Goal: Task Accomplishment & Management: Manage account settings

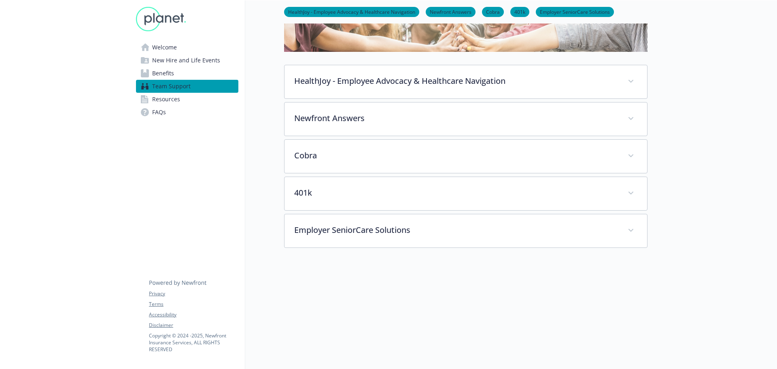
scroll to position [136, 0]
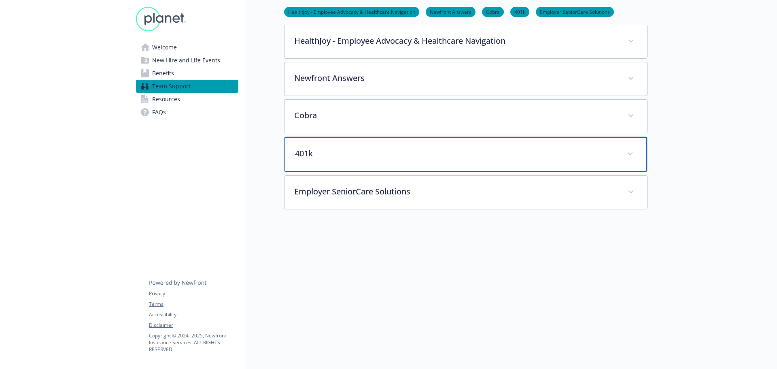
click at [363, 165] on div "401k" at bounding box center [465, 154] width 362 height 35
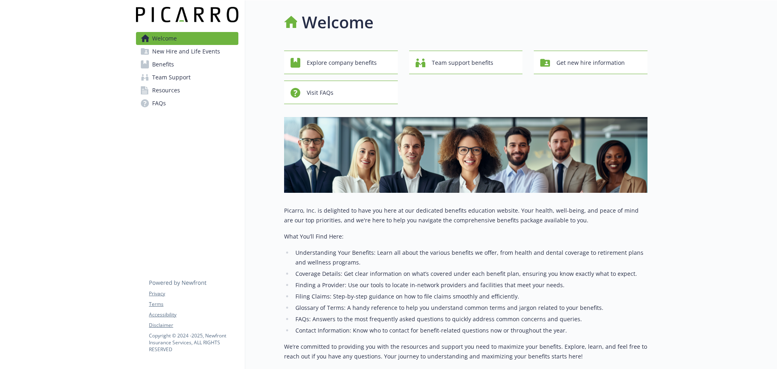
click at [172, 67] on span "Benefits" at bounding box center [163, 64] width 22 height 13
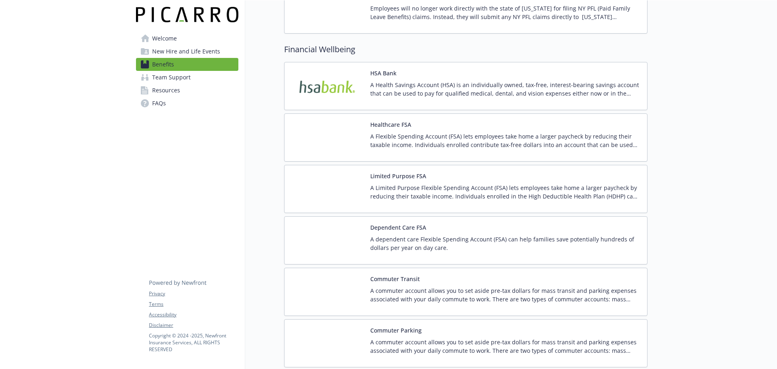
scroll to position [1092, 0]
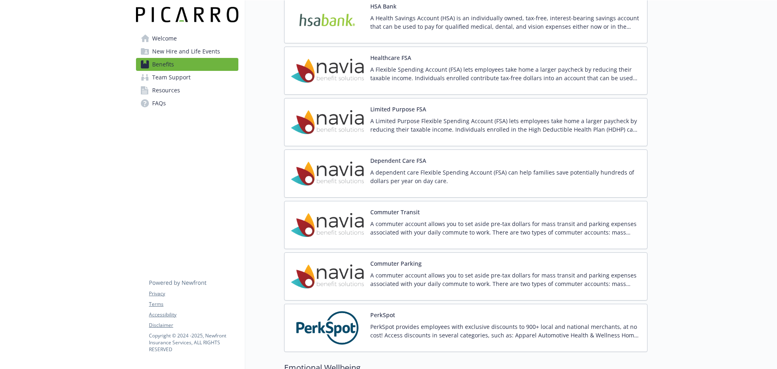
click at [396, 208] on button "Commuter Transit" at bounding box center [394, 212] width 49 height 8
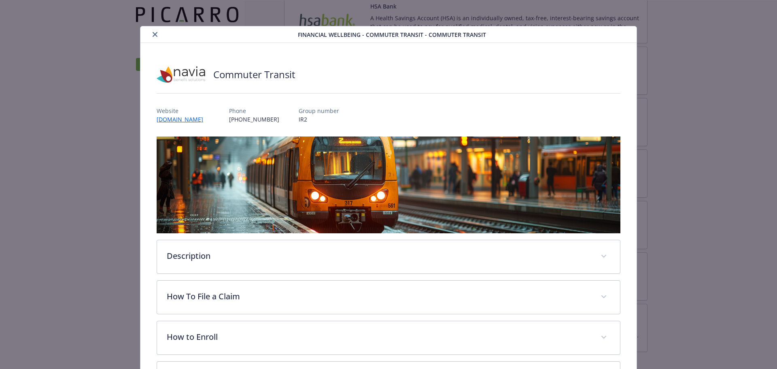
scroll to position [24, 0]
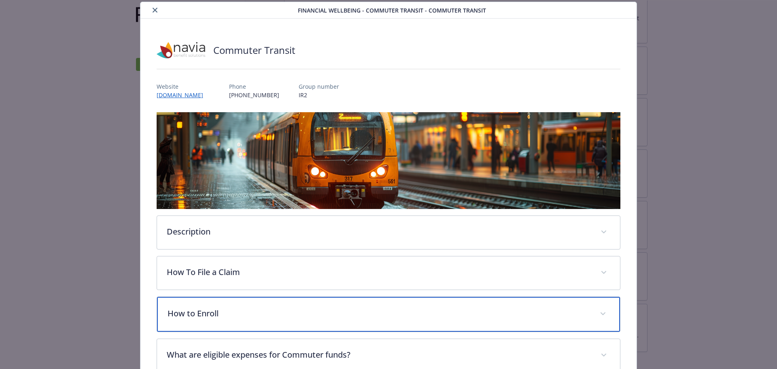
click at [392, 313] on p "How to Enroll" at bounding box center [378, 313] width 423 height 12
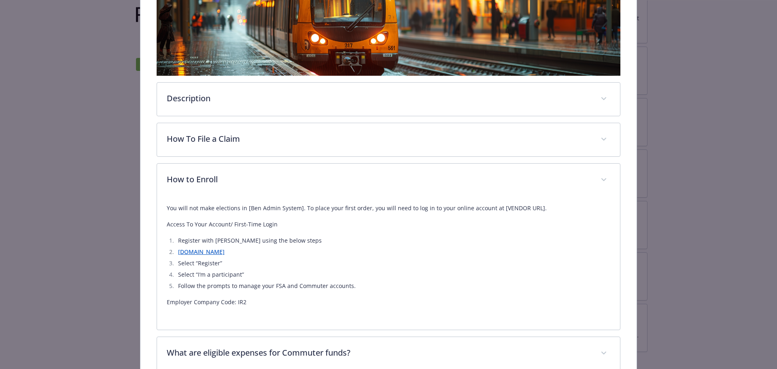
scroll to position [202, 0]
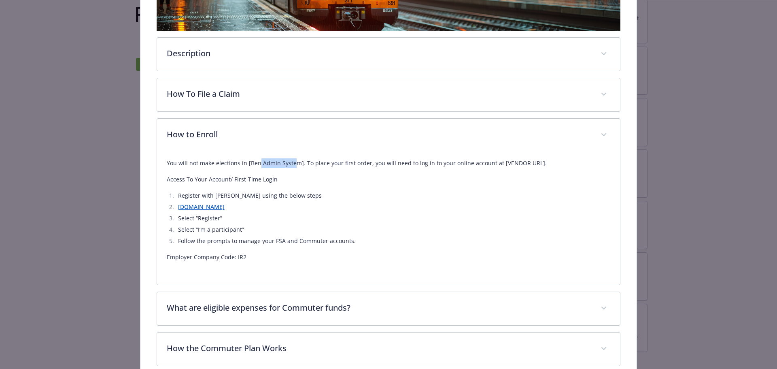
drag, startPoint x: 268, startPoint y: 165, endPoint x: 290, endPoint y: 164, distance: 21.9
click at [290, 164] on p "You will not make elections in [Ben Admin System]. ​To place your first order, …" at bounding box center [389, 163] width 444 height 10
drag, startPoint x: 493, startPoint y: 163, endPoint x: 545, endPoint y: 162, distance: 52.6
click at [545, 162] on p "You will not make elections in [Ben Admin System]. ​To place your first order, …" at bounding box center [389, 163] width 444 height 10
click at [521, 161] on p "You will not make elections in [Ben Admin System]. ​To place your first order, …" at bounding box center [389, 163] width 444 height 10
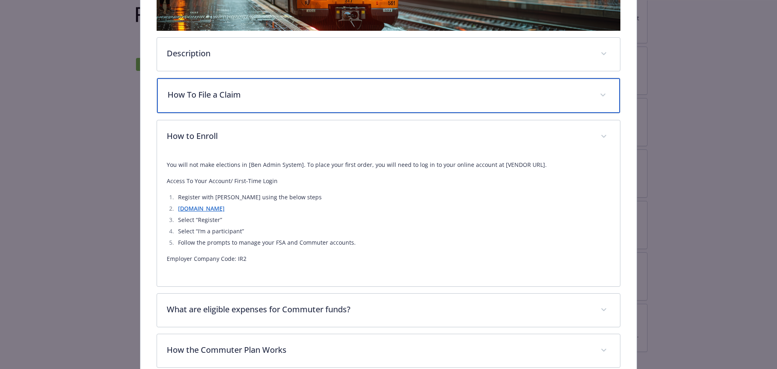
click at [296, 89] on p "How To File a Claim" at bounding box center [378, 95] width 423 height 12
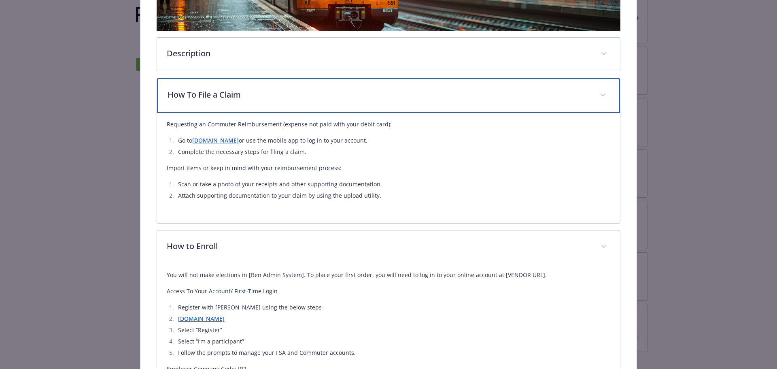
click at [298, 91] on p "How To File a Claim" at bounding box center [378, 95] width 423 height 12
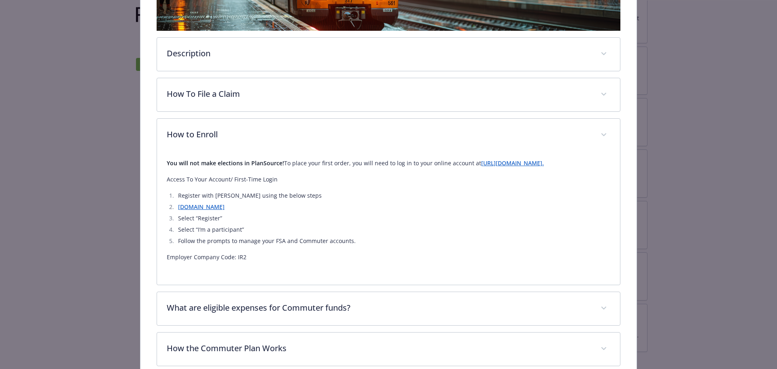
click at [102, 119] on div "Financial Wellbeing - Commuter Transit - Commuter Transit Commuter Transit Webs…" at bounding box center [388, 125] width 621 height 602
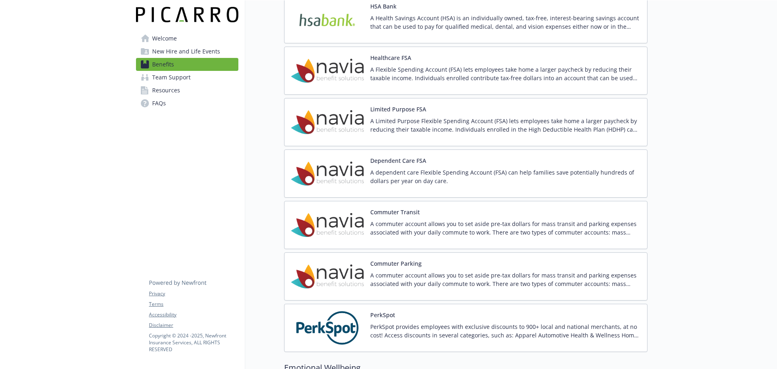
click at [415, 274] on p "A commuter account allows you to set aside pre-tax dollars for mass transit and…" at bounding box center [505, 279] width 270 height 17
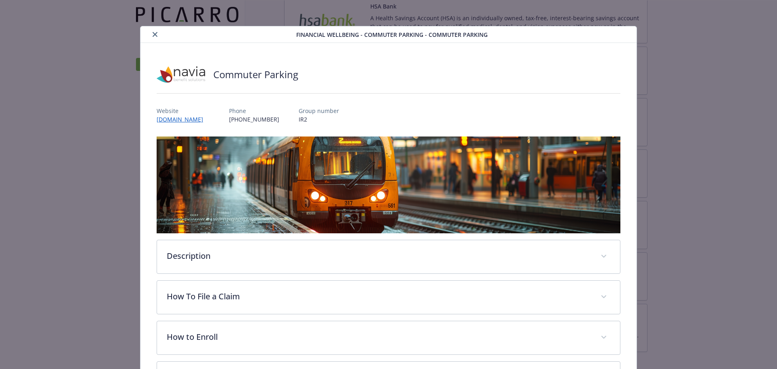
scroll to position [24, 0]
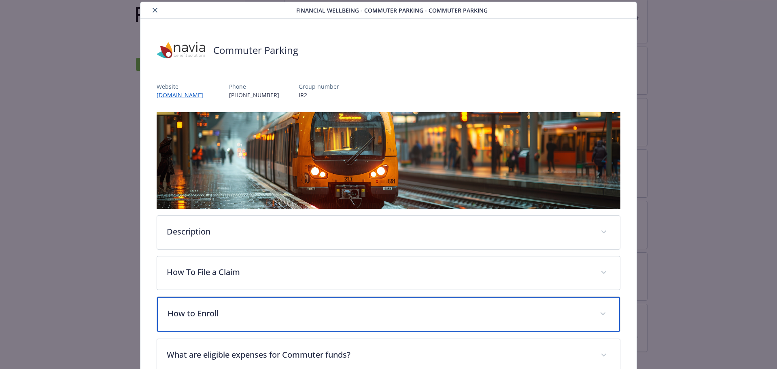
click at [295, 305] on div "How to Enroll" at bounding box center [388, 314] width 463 height 35
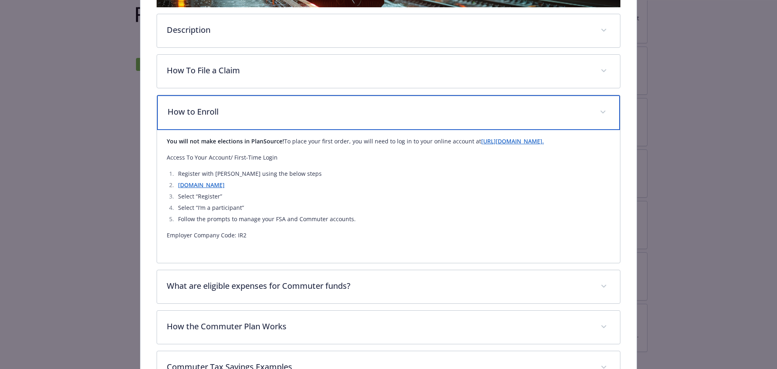
scroll to position [227, 0]
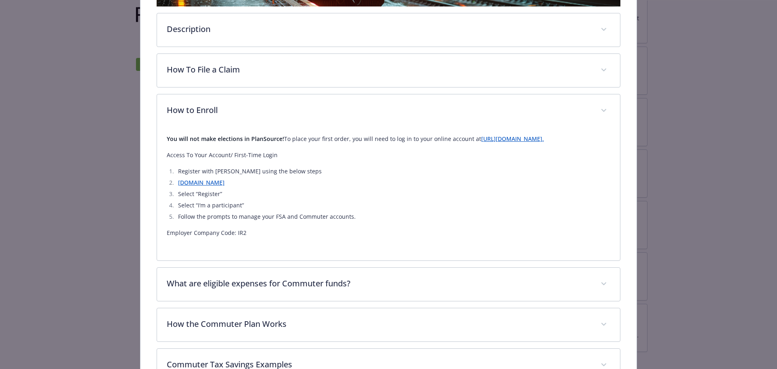
click at [646, 133] on div "Financial Wellbeing - Commuter Parking - Commuter Parking Commuter Parking Webs…" at bounding box center [388, 100] width 621 height 602
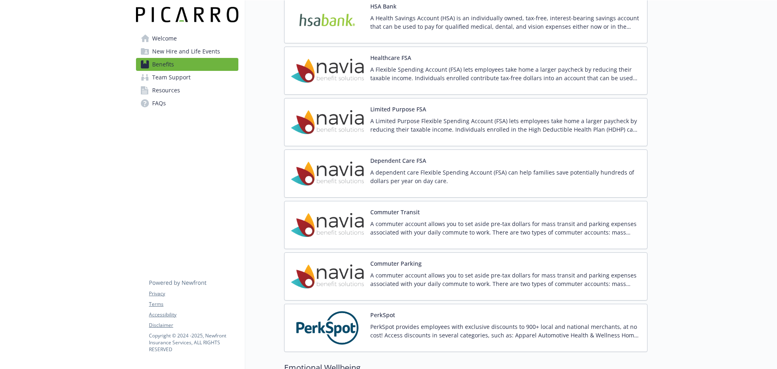
drag, startPoint x: 259, startPoint y: 144, endPoint x: 282, endPoint y: 67, distance: 80.8
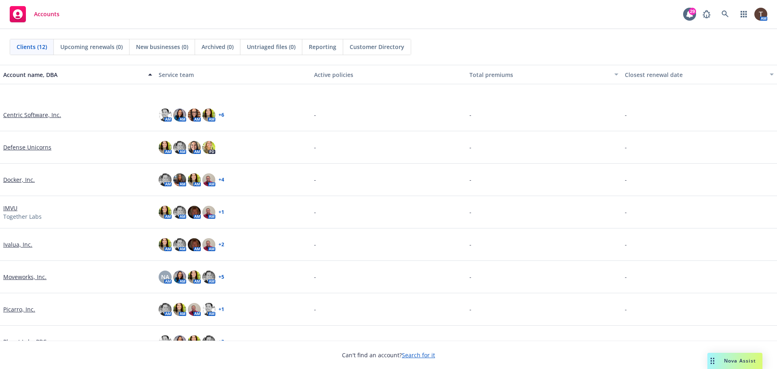
scroll to position [132, 0]
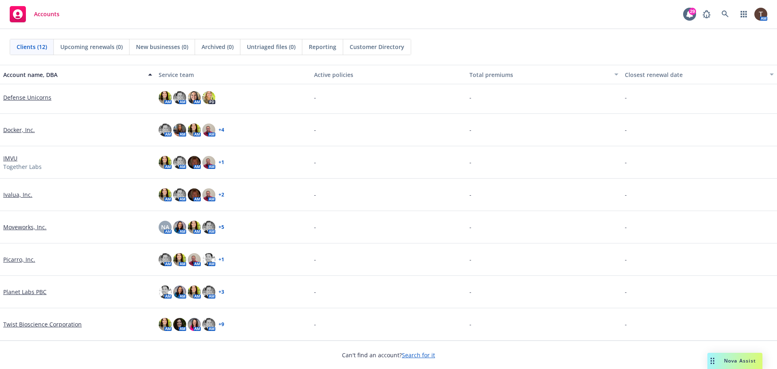
click at [23, 262] on link "Picarro, Inc." at bounding box center [19, 259] width 32 height 8
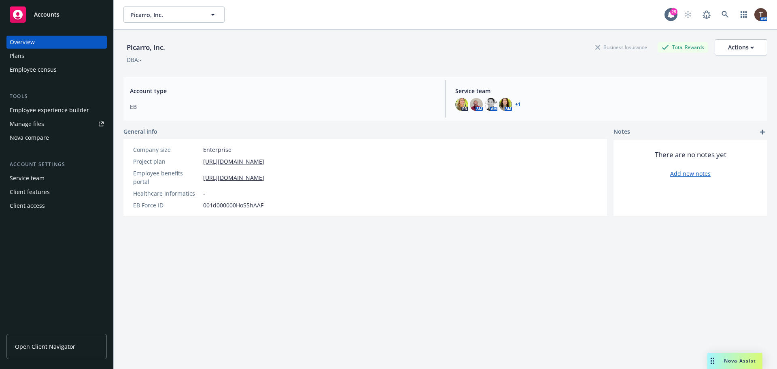
click at [44, 113] on div "Employee experience builder" at bounding box center [49, 110] width 79 height 13
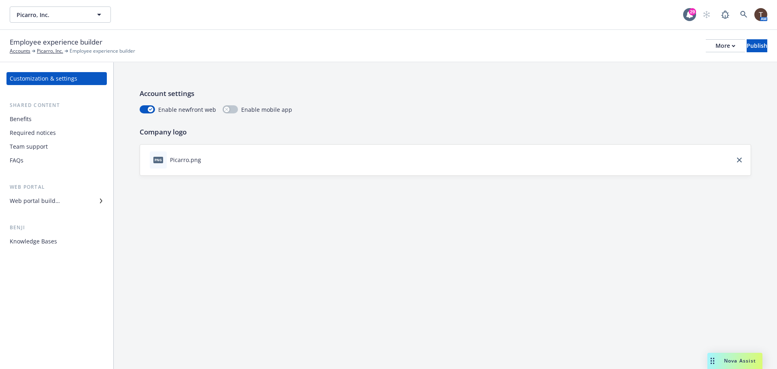
click at [51, 122] on div "Benefits" at bounding box center [57, 118] width 94 height 13
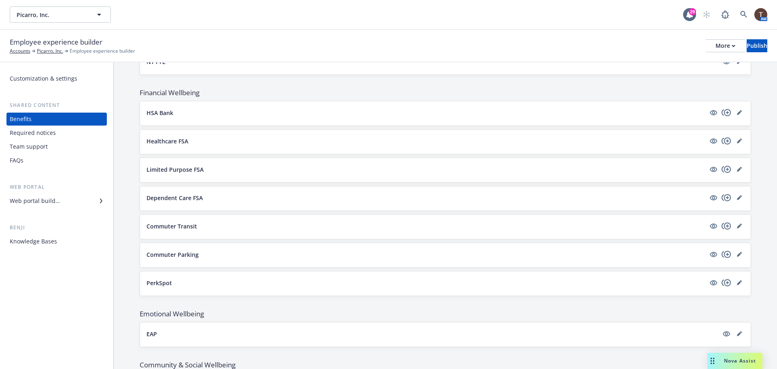
scroll to position [769, 0]
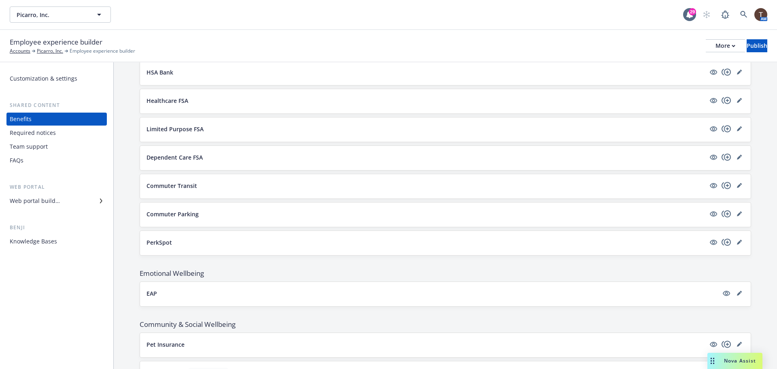
click at [195, 194] on div "Commuter Transit" at bounding box center [445, 186] width 610 height 24
click at [198, 188] on button "Commuter Transit" at bounding box center [425, 185] width 559 height 8
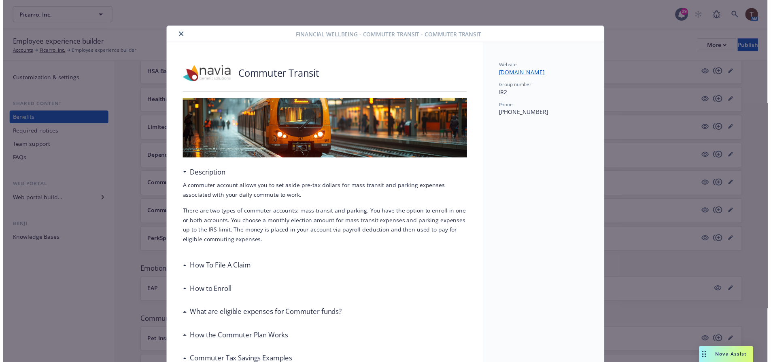
scroll to position [24, 0]
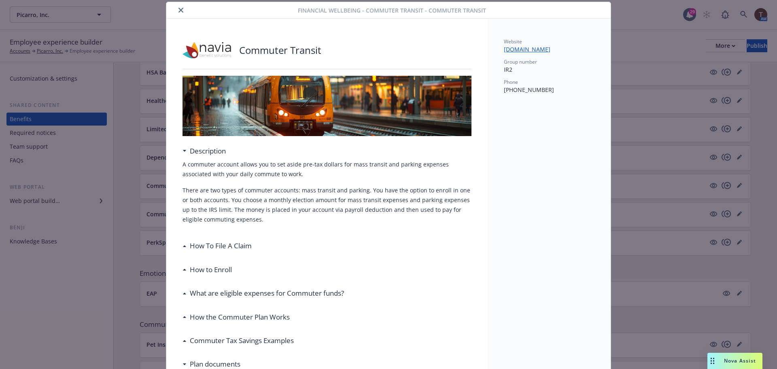
click at [180, 10] on button "close" at bounding box center [181, 10] width 10 height 10
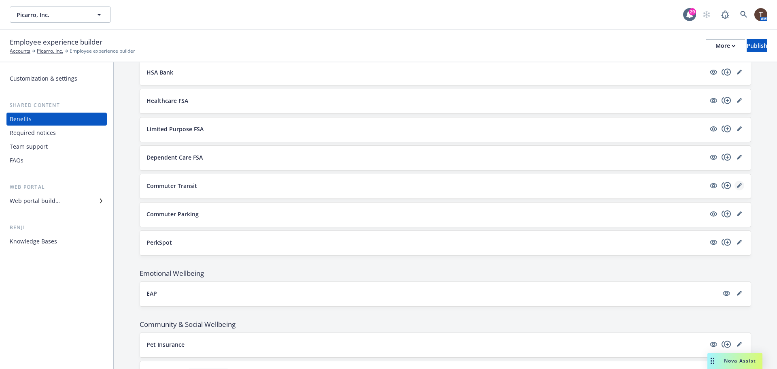
click at [737, 184] on icon "editPencil" at bounding box center [739, 185] width 5 height 5
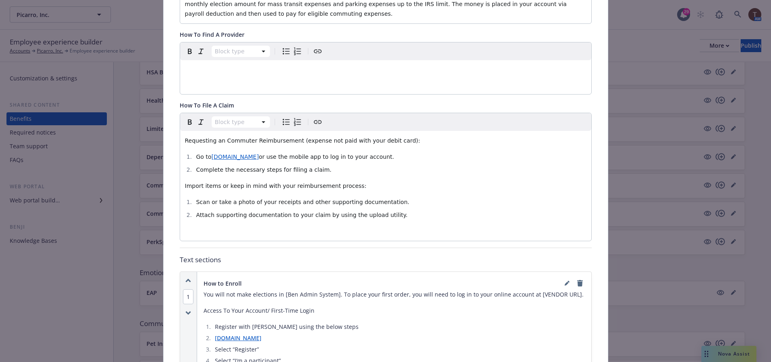
scroll to position [267, 0]
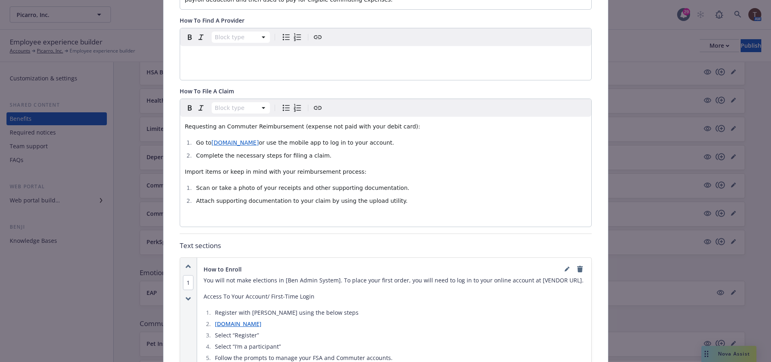
click at [555, 276] on p "You will not make elections in [Ben Admin System]. ​To place your first order, …" at bounding box center [393, 281] width 381 height 10
click at [558, 276] on p "You will not make elections in [Ben Admin System]. ​To place your first order, …" at bounding box center [393, 281] width 381 height 10
click at [564, 267] on icon "editPencil" at bounding box center [566, 269] width 5 height 5
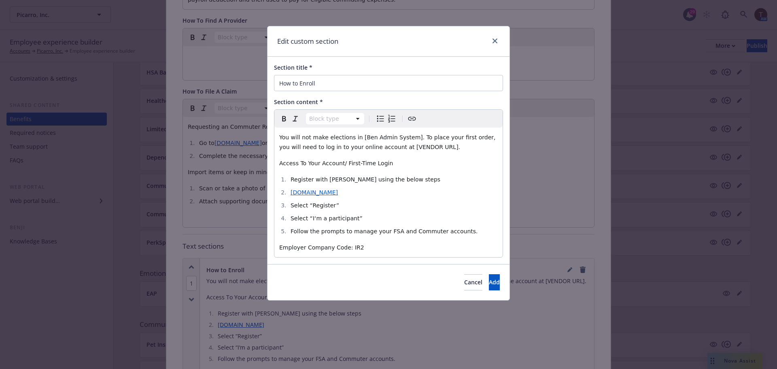
click at [409, 147] on span "You will not make elections in [Ben Admin System]. ​To place your first order, …" at bounding box center [388, 142] width 218 height 16
drag, startPoint x: 357, startPoint y: 136, endPoint x: 402, endPoint y: 137, distance: 44.9
click at [402, 137] on span "You will not make elections in [Ben Admin System]. ​To place your first order, …" at bounding box center [388, 142] width 218 height 16
click at [403, 136] on span "​To place your first order, you will need to log in to your online account at" at bounding box center [388, 142] width 219 height 16
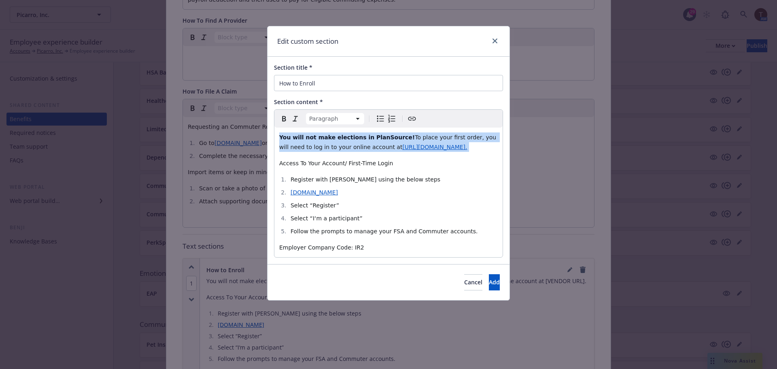
drag, startPoint x: 453, startPoint y: 148, endPoint x: 273, endPoint y: 132, distance: 181.1
click at [273, 132] on div "Section title * How to Enroll Section content * Paragraph Paragraph Heading 1 H…" at bounding box center [388, 160] width 242 height 207
copy p "You will not make elections in PlanSource! ​To place your first order, you will…"
click at [489, 279] on button "Add" at bounding box center [494, 282] width 11 height 16
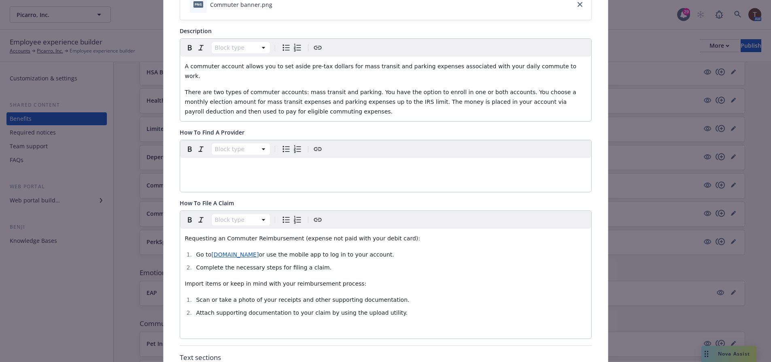
scroll to position [0, 0]
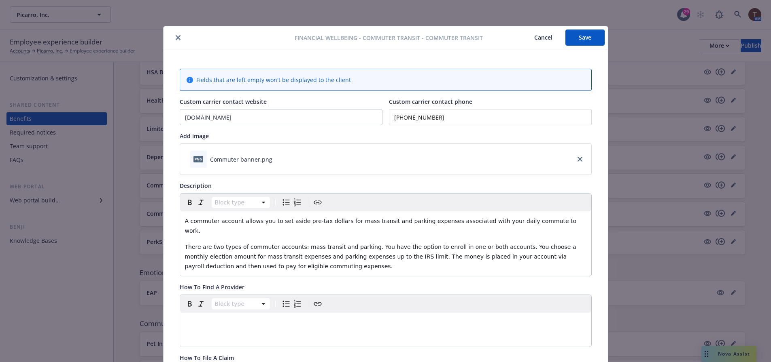
click at [580, 40] on button "Save" at bounding box center [584, 38] width 39 height 16
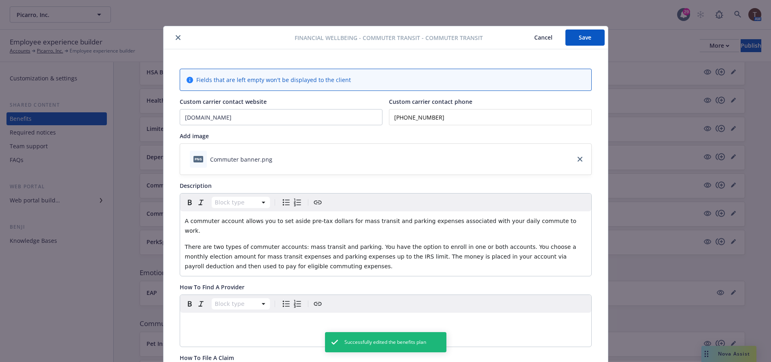
click at [178, 38] on button "close" at bounding box center [178, 38] width 10 height 10
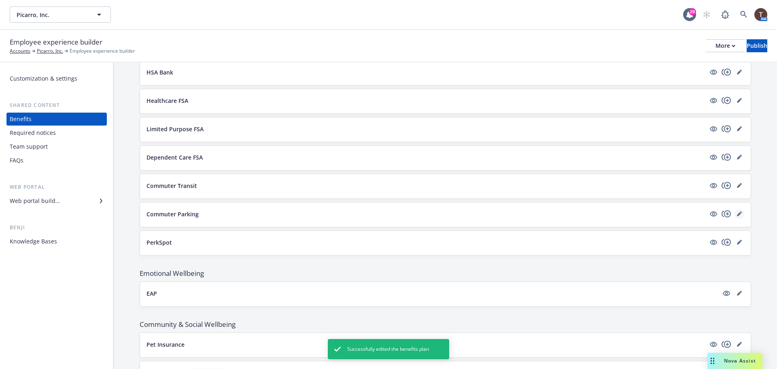
click at [737, 212] on icon "editPencil" at bounding box center [739, 213] width 5 height 5
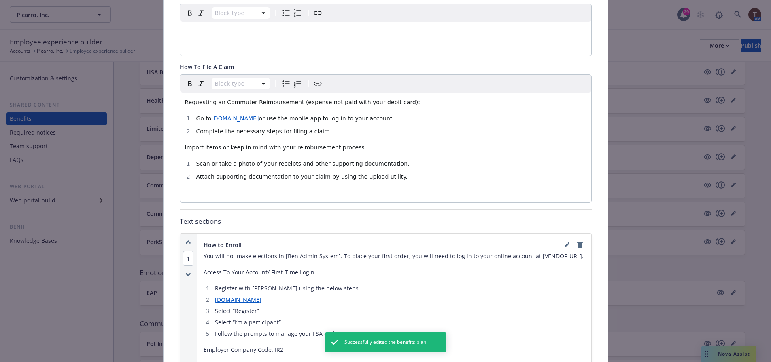
scroll to position [307, 0]
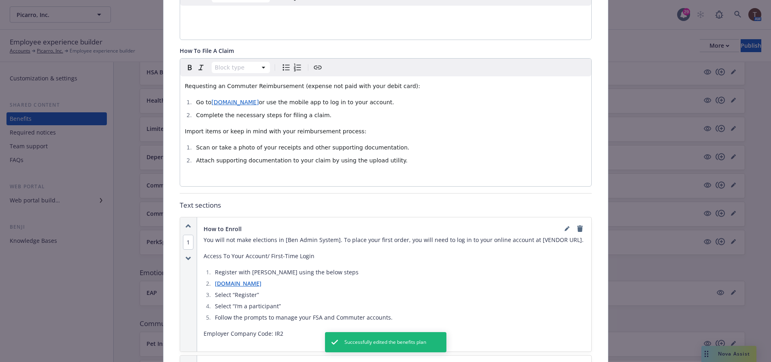
click at [358, 235] on p "You will not make elections in [Ben Admin System]. ​To place your first order, …" at bounding box center [393, 240] width 381 height 10
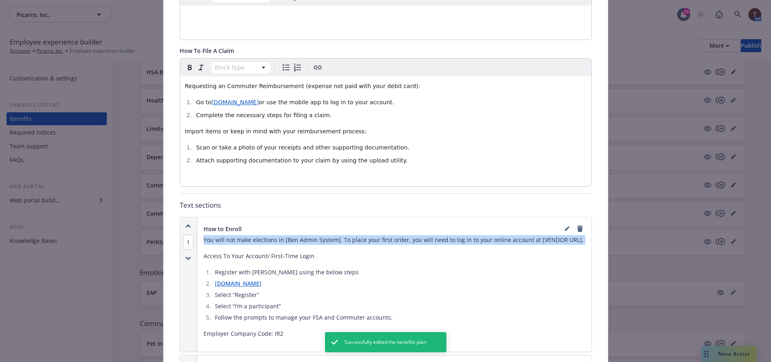
click at [358, 235] on p "You will not make elections in [Ben Admin System]. ​To place your first order, …" at bounding box center [393, 240] width 381 height 10
click at [336, 235] on p "You will not make elections in [Ben Admin System]. ​To place your first order, …" at bounding box center [393, 240] width 381 height 10
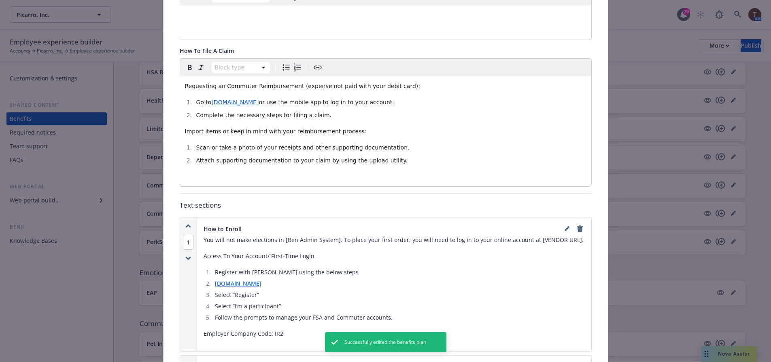
click at [330, 235] on p "You will not make elections in [Ben Admin System]. ​To place your first order, …" at bounding box center [393, 240] width 381 height 10
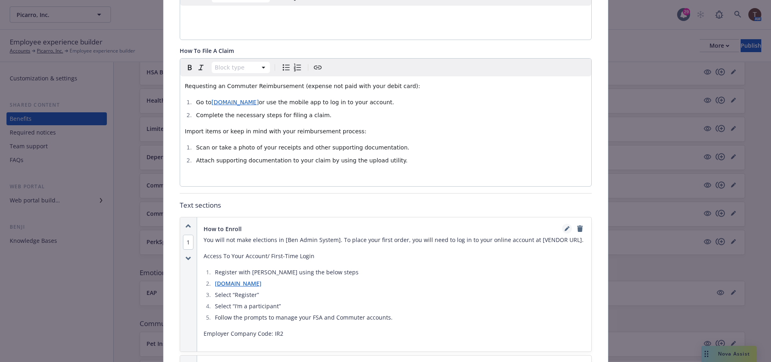
click at [565, 227] on icon "editPencil" at bounding box center [566, 229] width 5 height 5
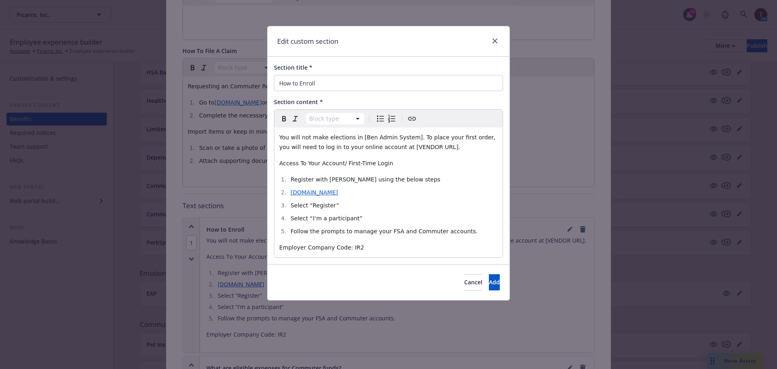
click at [394, 142] on p "You will not make elections in [Ben Admin System]. ​To place your first order, …" at bounding box center [388, 141] width 218 height 19
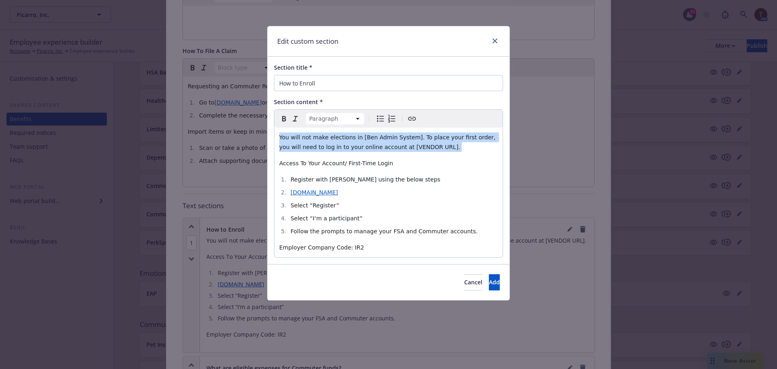
click at [394, 142] on p "You will not make elections in [Ben Admin System]. ​To place your first order, …" at bounding box center [388, 141] width 218 height 19
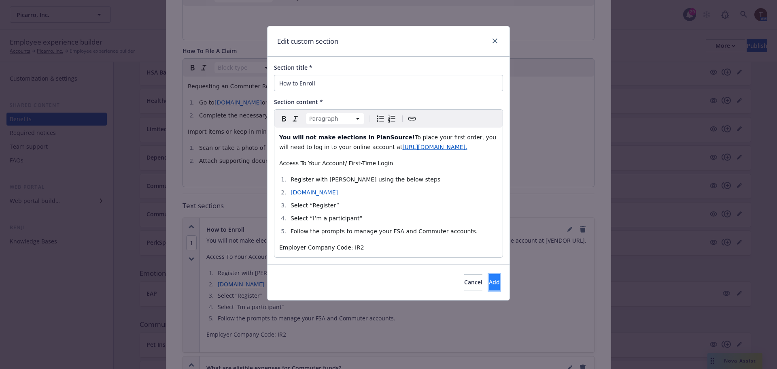
click at [491, 279] on button "Add" at bounding box center [494, 282] width 11 height 16
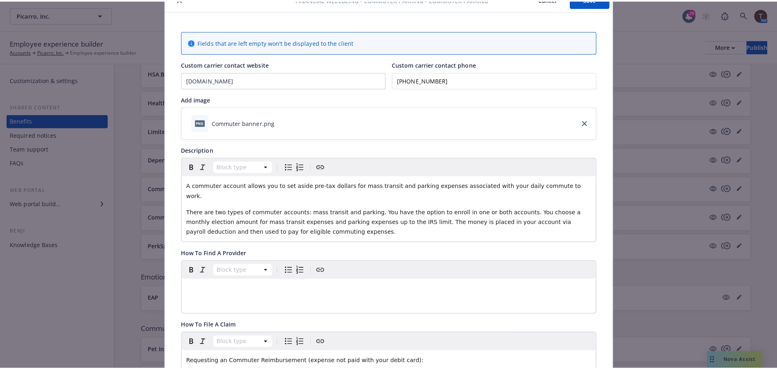
scroll to position [0, 0]
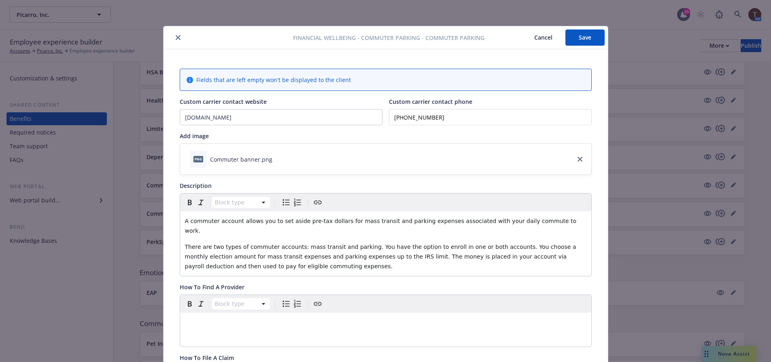
click at [590, 39] on button "Save" at bounding box center [584, 38] width 39 height 16
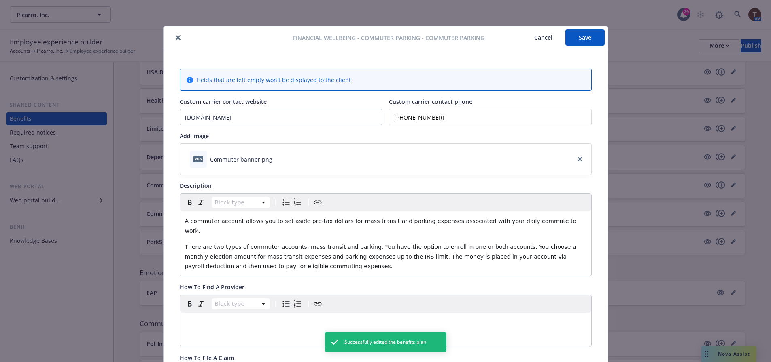
click at [176, 36] on icon "close" at bounding box center [178, 37] width 5 height 5
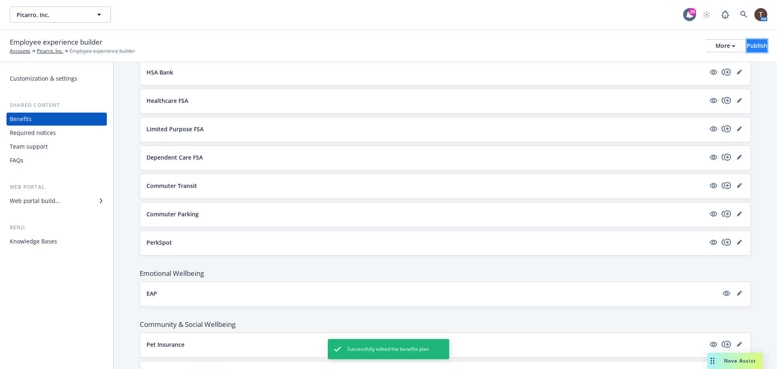
click at [746, 40] on div "Publish" at bounding box center [756, 46] width 21 height 12
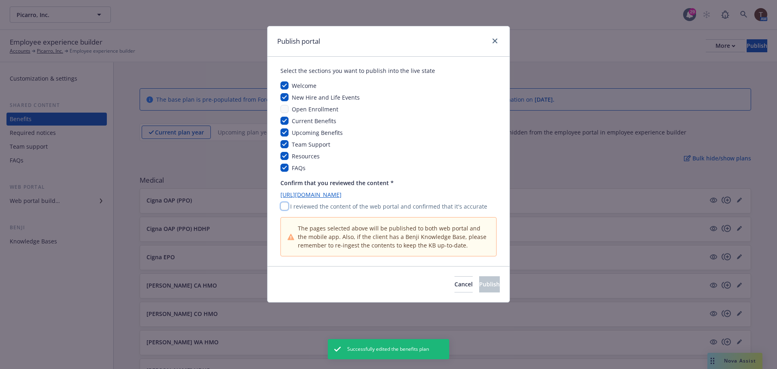
click at [284, 205] on input "checkbox" at bounding box center [284, 206] width 8 height 8
checkbox input "true"
click at [485, 278] on button "Publish" at bounding box center [489, 284] width 21 height 16
